Goal: Transaction & Acquisition: Download file/media

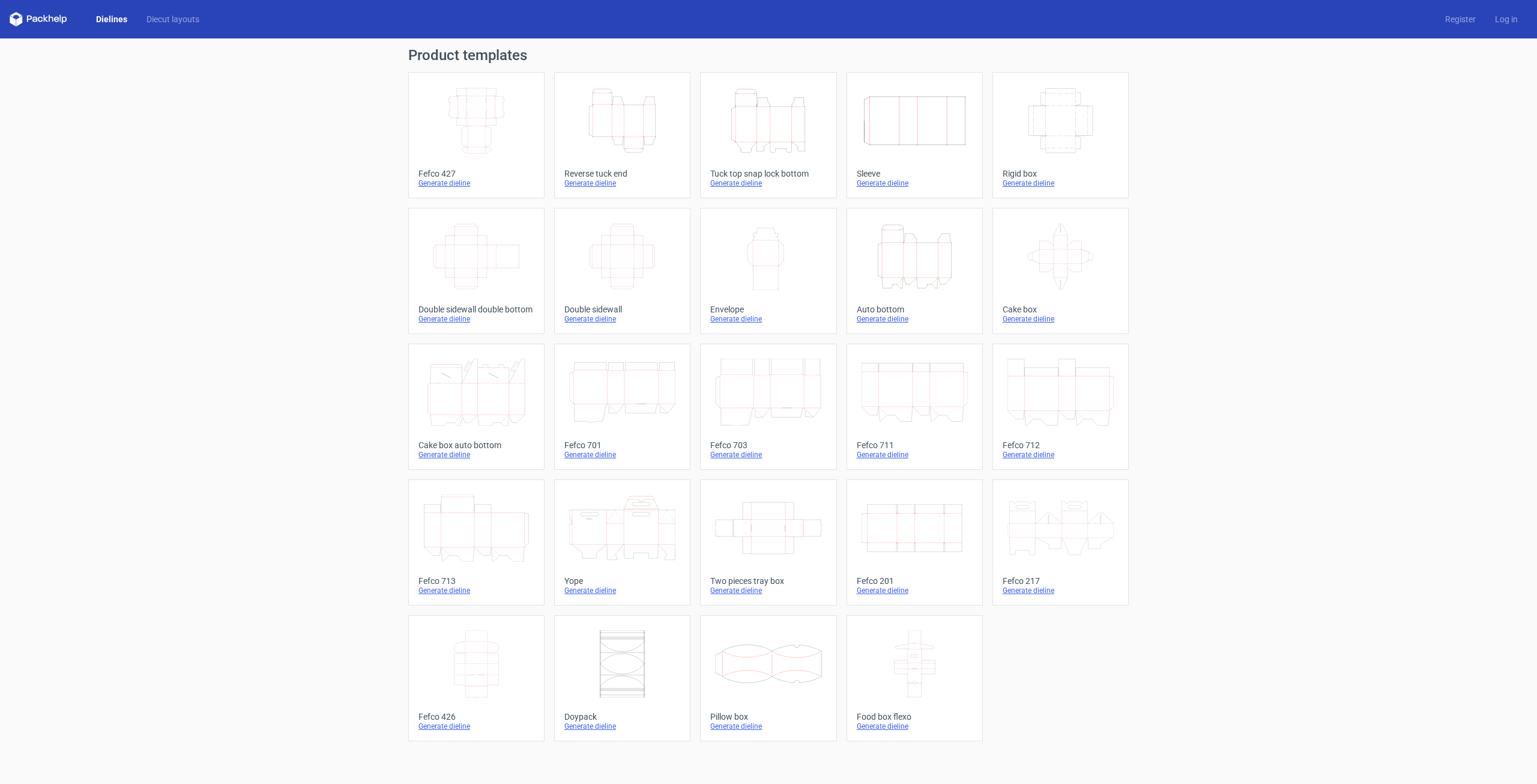
click at [748, 141] on icon "Height Depth Width" at bounding box center [768, 121] width 107 height 67
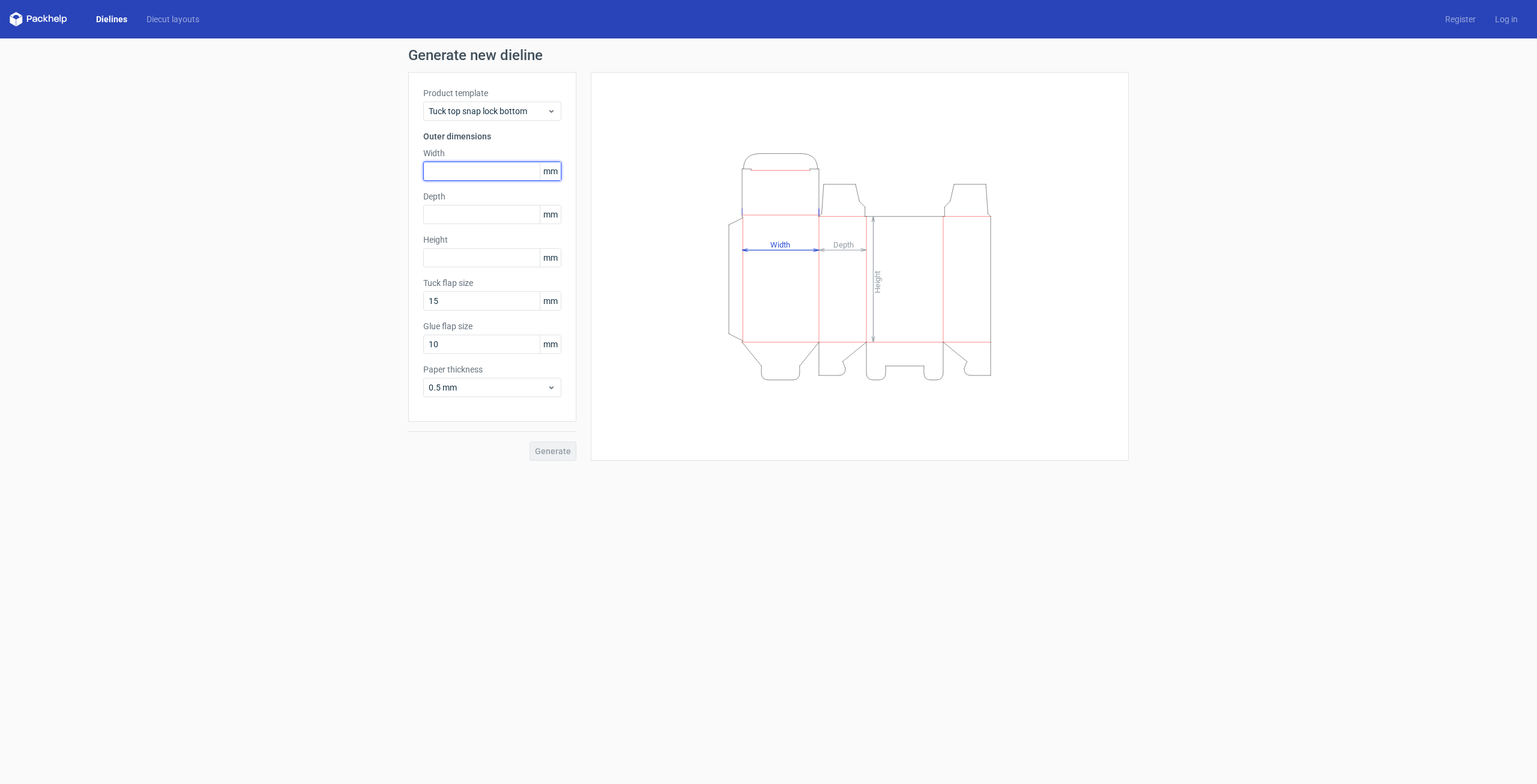
click at [434, 170] on input "text" at bounding box center [492, 170] width 139 height 19
type input "90"
click at [482, 213] on input "text" at bounding box center [492, 214] width 139 height 19
type input "90"
click at [458, 257] on input "text" at bounding box center [492, 257] width 139 height 19
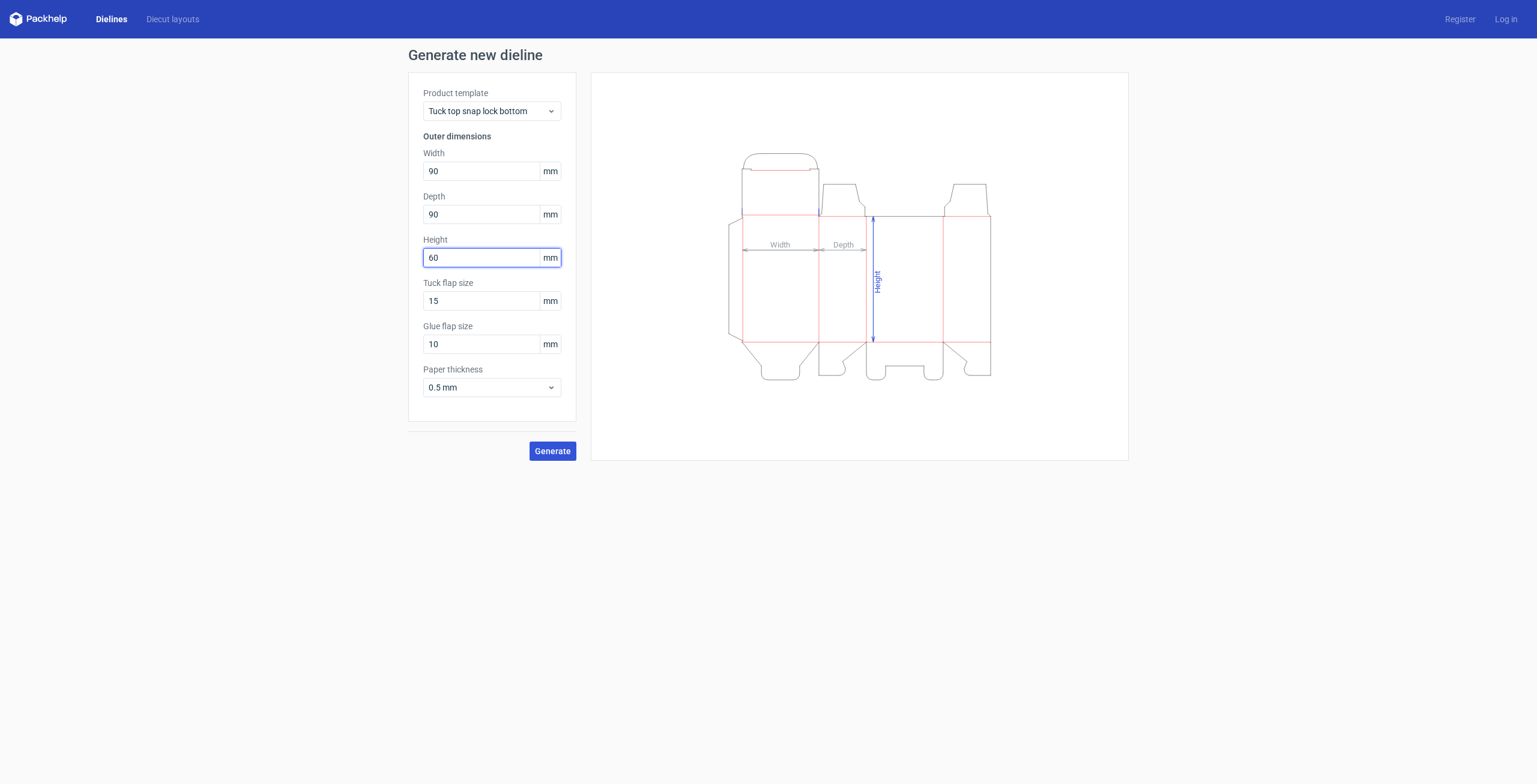
type input "60"
click at [557, 452] on span "Generate" at bounding box center [552, 451] width 36 height 8
click at [499, 398] on div "Product template Tuck top snap lock bottom Outer dimensions Width 90 mm Depth 9…" at bounding box center [492, 247] width 168 height 349
click at [494, 390] on span "0.5 mm" at bounding box center [488, 387] width 118 height 12
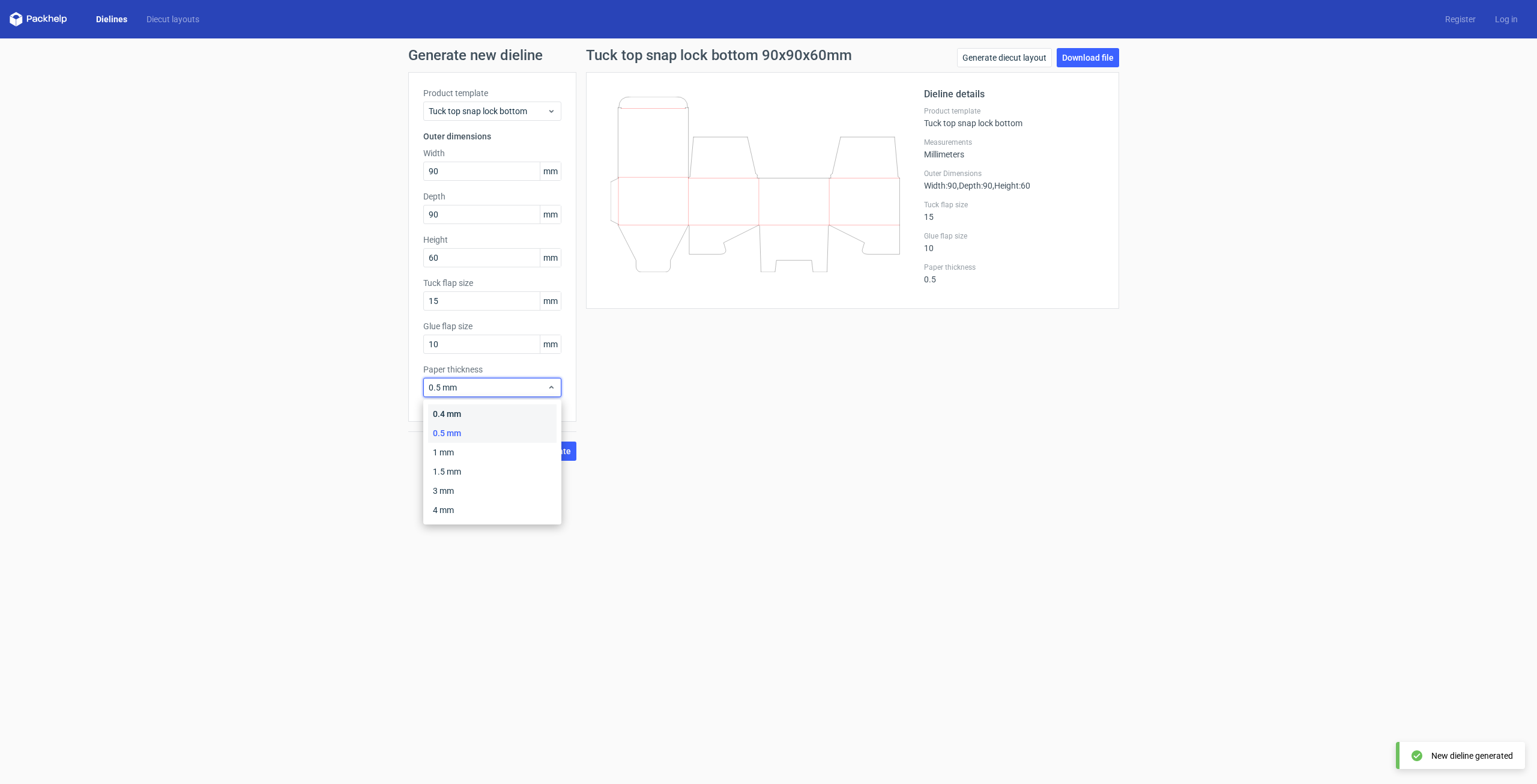
click at [482, 412] on div "0.4 mm" at bounding box center [492, 413] width 128 height 19
click at [554, 450] on span "Generate" at bounding box center [552, 451] width 36 height 8
click at [744, 466] on div "Generate new dieline Product template Tuck top snap lock bottom Outer dimension…" at bounding box center [768, 254] width 1537 height 431
drag, startPoint x: 1530, startPoint y: 0, endPoint x: 1252, endPoint y: 156, distance: 318.8
click at [1290, 191] on div "Generate new dieline Product template Tuck top snap lock bottom Outer dimension…" at bounding box center [768, 254] width 1537 height 431
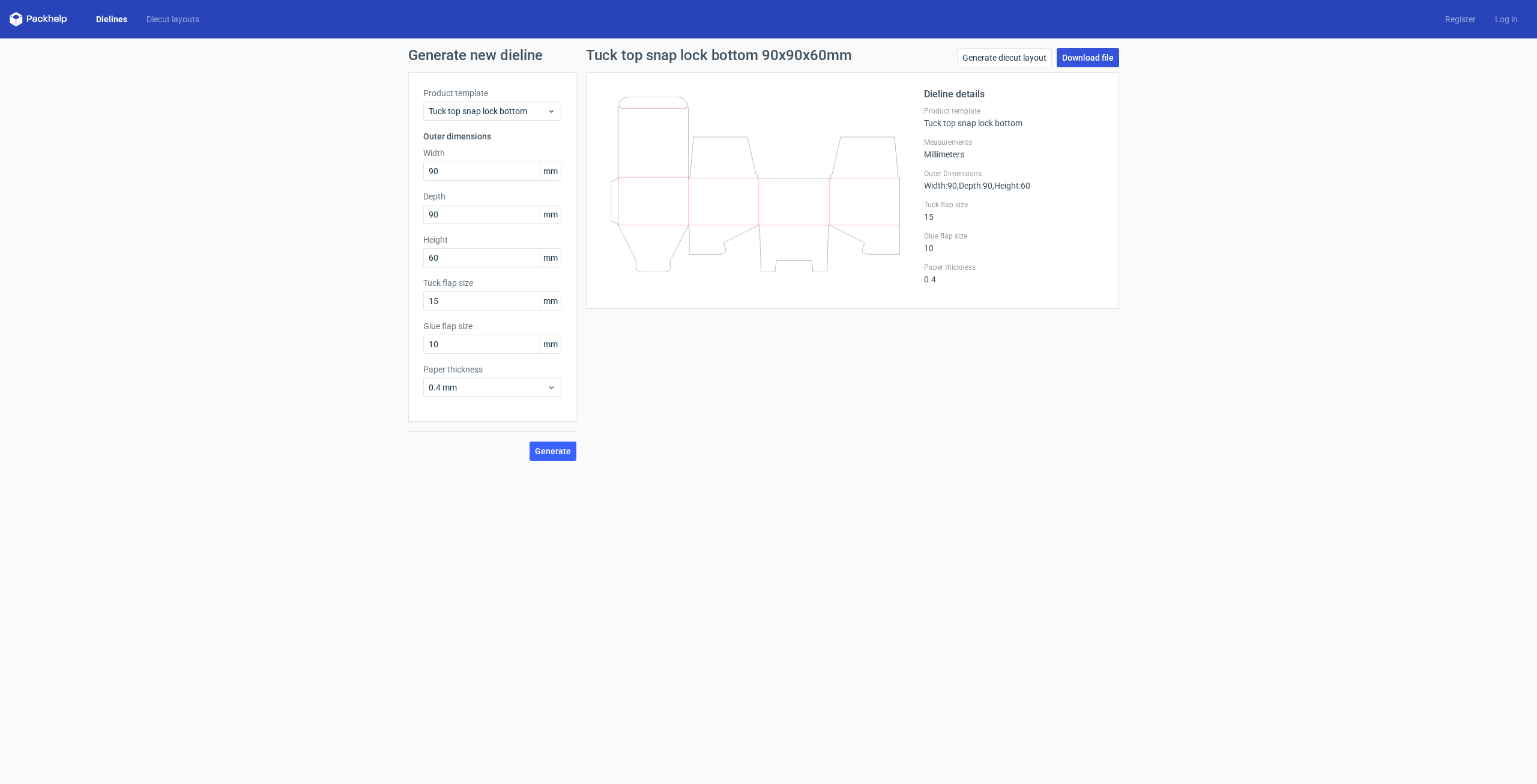
click at [1085, 60] on link "Download file" at bounding box center [1088, 57] width 62 height 19
